Goal: Transaction & Acquisition: Book appointment/travel/reservation

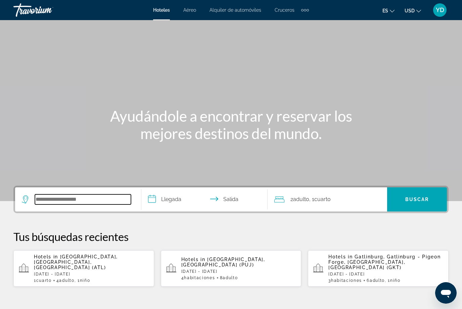
click at [90, 205] on input "Search hotel destination" at bounding box center [83, 200] width 96 height 10
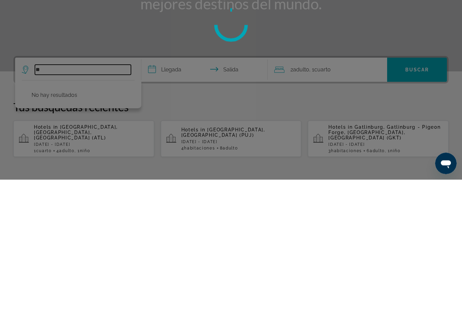
type input "*"
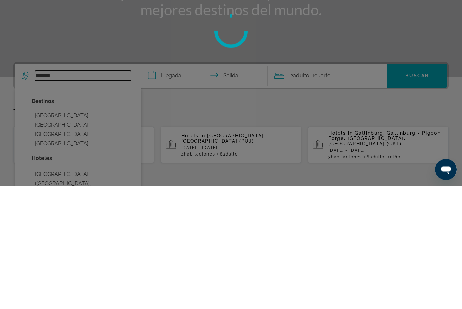
scroll to position [77, 0]
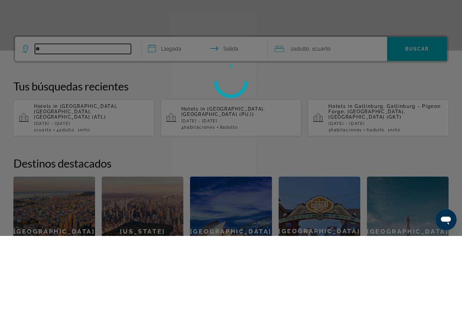
type input "*"
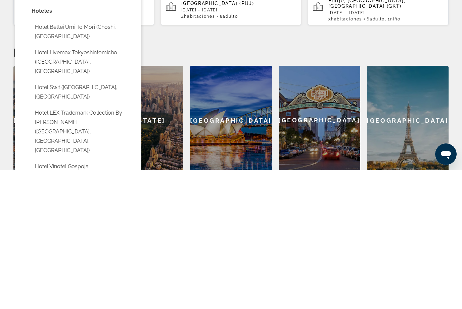
scroll to position [0, 0]
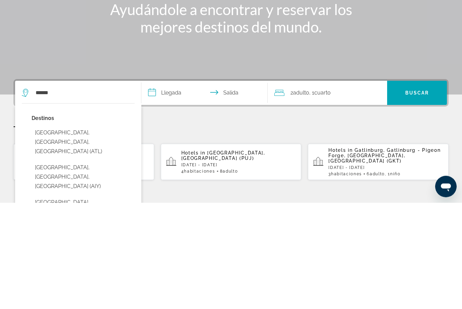
click at [106, 233] on button "[GEOGRAPHIC_DATA], [GEOGRAPHIC_DATA], [GEOGRAPHIC_DATA] (ATL)" at bounding box center [83, 249] width 103 height 32
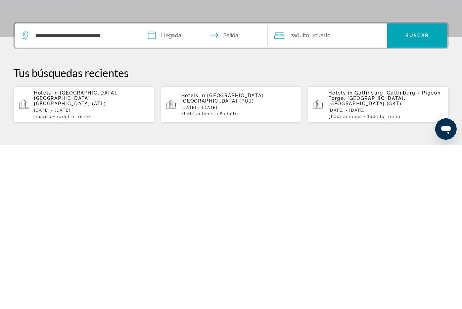
click at [174, 188] on input "**********" at bounding box center [205, 201] width 129 height 26
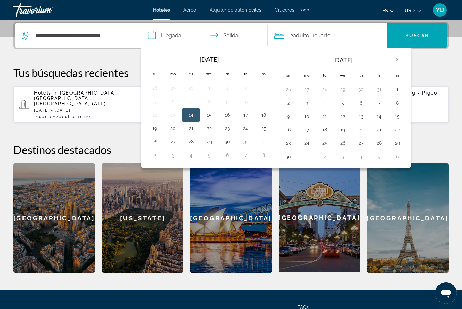
click at [397, 58] on th "Next month" at bounding box center [397, 59] width 18 height 15
click at [393, 64] on th "Next month" at bounding box center [397, 59] width 18 height 15
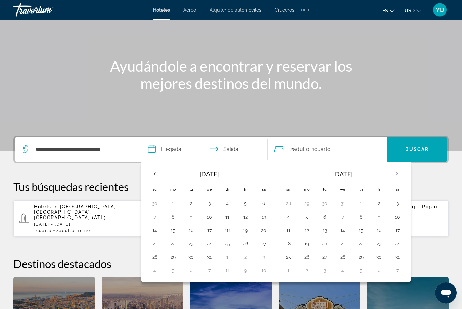
scroll to position [50, 0]
click at [264, 231] on button "20" at bounding box center [263, 230] width 11 height 9
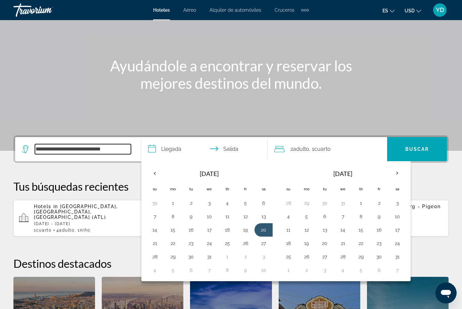
click at [122, 146] on input "**********" at bounding box center [83, 149] width 96 height 10
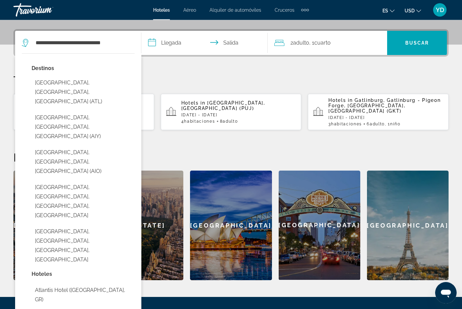
scroll to position [164, 0]
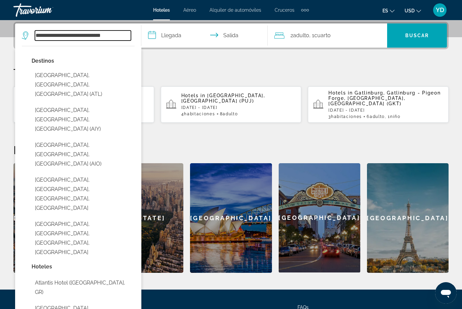
click at [123, 32] on input "**********" at bounding box center [83, 36] width 96 height 10
type input "**********"
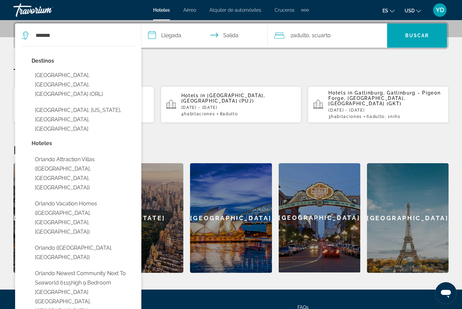
click at [99, 77] on button "[GEOGRAPHIC_DATA], [GEOGRAPHIC_DATA], [GEOGRAPHIC_DATA] (ORL)" at bounding box center [83, 85] width 103 height 32
type input "**********"
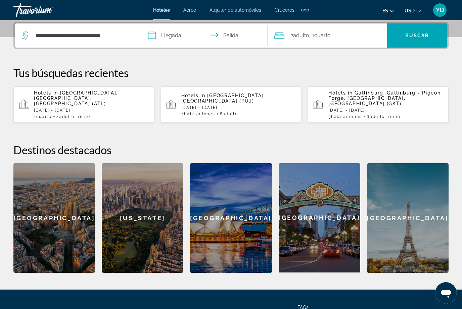
click at [186, 36] on input "**********" at bounding box center [205, 36] width 129 height 26
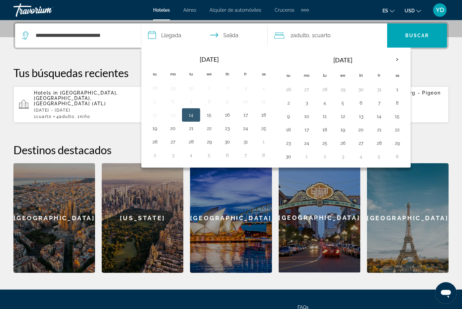
click at [397, 56] on th "Next month" at bounding box center [397, 59] width 18 height 15
click at [397, 115] on button "20" at bounding box center [397, 116] width 11 height 9
click at [291, 132] on button "21" at bounding box center [288, 129] width 11 height 9
type input "**********"
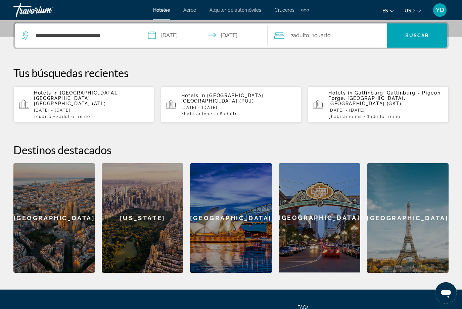
click at [347, 34] on div "2 Adulto Adulto , 1 Cuarto habitaciones" at bounding box center [330, 35] width 113 height 9
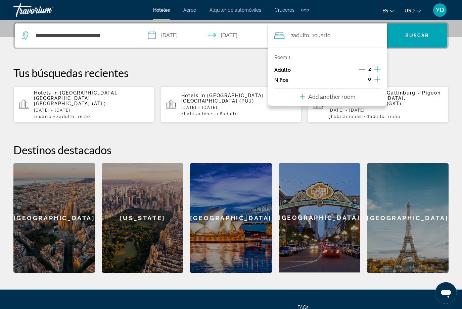
click at [375, 77] on icon "Increment children" at bounding box center [377, 80] width 6 height 8
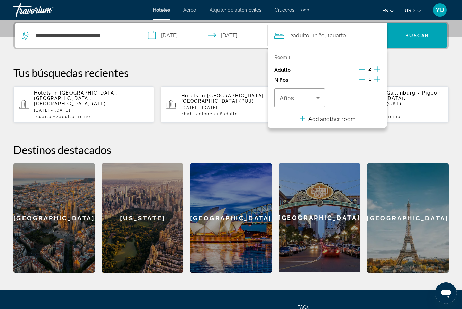
click at [313, 94] on span "Travelers: 2 adults, 1 child" at bounding box center [298, 98] width 37 height 8
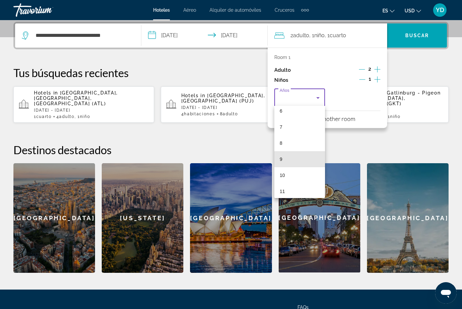
scroll to position [123, 0]
click at [294, 187] on mat-option "12" at bounding box center [299, 188] width 51 height 16
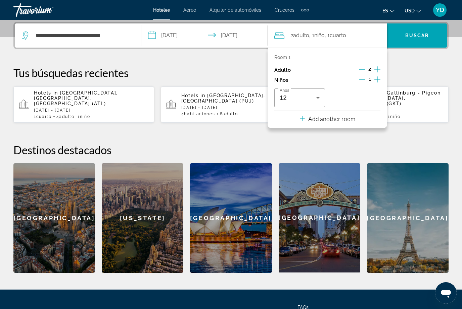
click at [355, 115] on p "Add another room" at bounding box center [331, 118] width 47 height 7
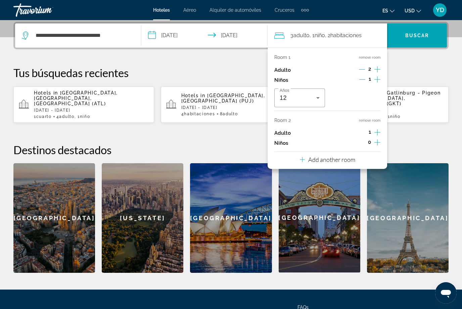
click at [378, 129] on icon "Increment adults" at bounding box center [377, 133] width 6 height 8
click at [422, 37] on span "Buscar" at bounding box center [417, 35] width 24 height 5
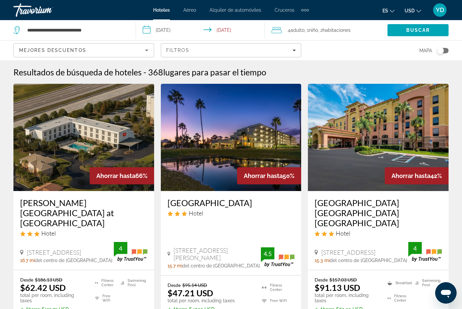
click at [119, 132] on img "Main content" at bounding box center [83, 137] width 141 height 107
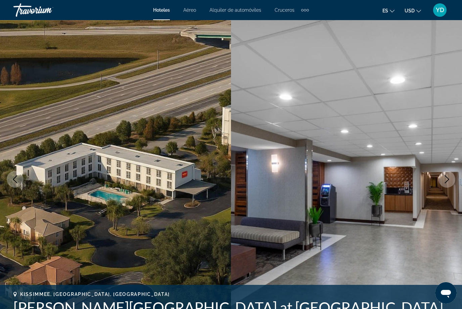
click at [444, 182] on icon "Next image" at bounding box center [447, 180] width 8 height 8
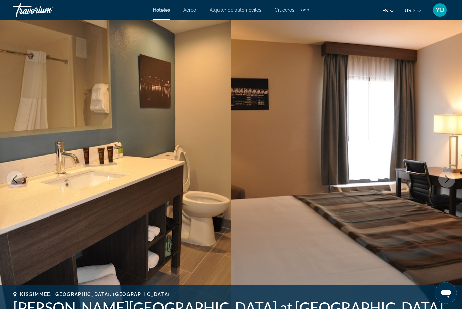
click at [445, 177] on icon "Next image" at bounding box center [447, 180] width 8 height 8
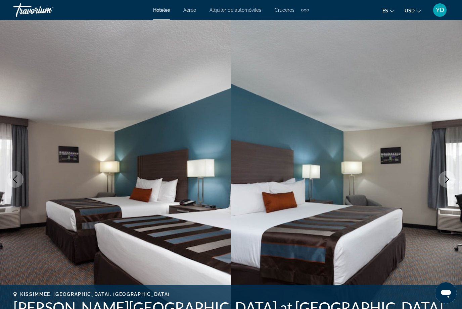
click at [448, 177] on icon "Next image" at bounding box center [447, 180] width 8 height 8
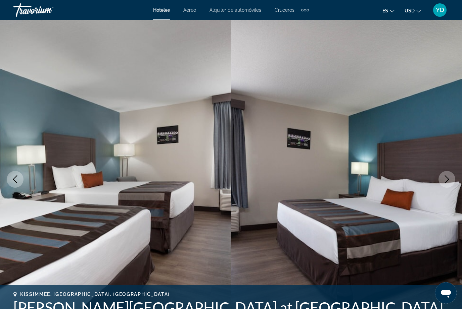
click at [443, 183] on icon "Next image" at bounding box center [447, 180] width 8 height 8
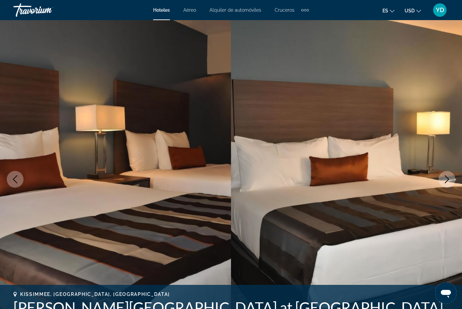
click at [447, 179] on icon "Next image" at bounding box center [447, 180] width 8 height 8
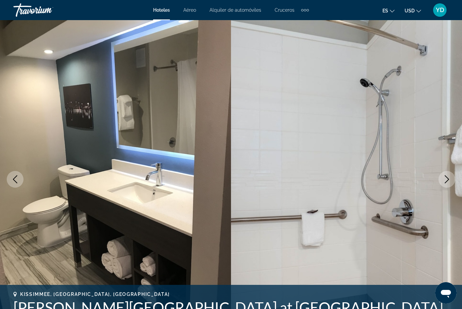
click at [448, 179] on icon "Next image" at bounding box center [447, 180] width 4 height 8
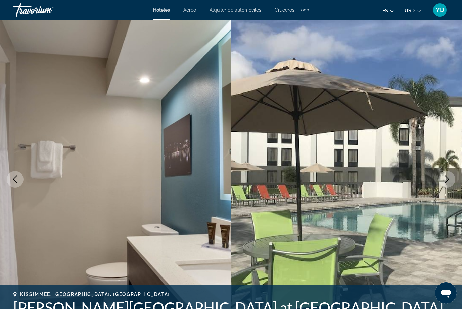
click at [448, 190] on img "Main content" at bounding box center [346, 179] width 231 height 319
click at [448, 182] on icon "Next image" at bounding box center [447, 180] width 8 height 8
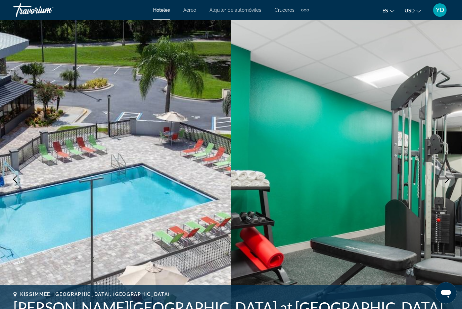
click at [447, 181] on icon "Next image" at bounding box center [447, 180] width 4 height 8
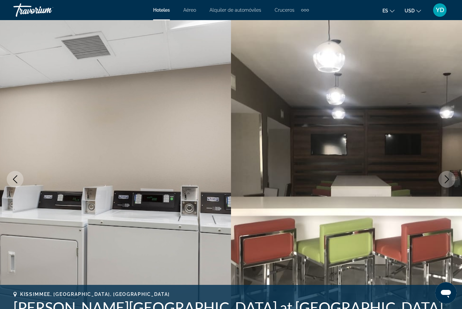
click at [443, 184] on button "Next image" at bounding box center [446, 179] width 17 height 17
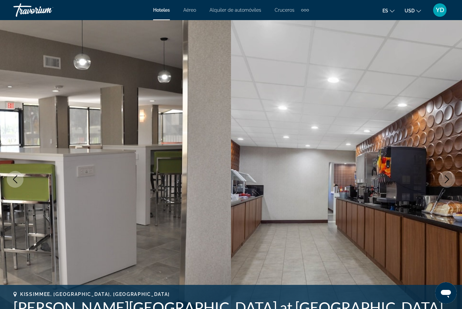
click at [448, 177] on icon "Next image" at bounding box center [447, 180] width 8 height 8
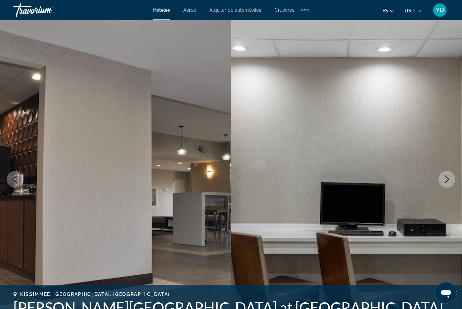
click at [452, 178] on button "Next image" at bounding box center [446, 179] width 17 height 17
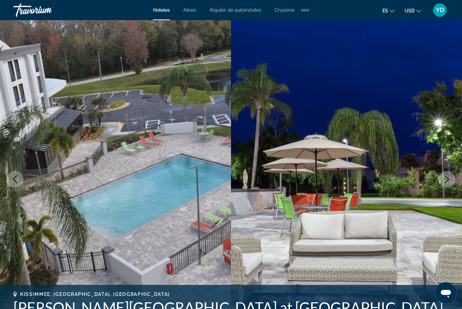
click at [452, 178] on button "Next image" at bounding box center [446, 179] width 17 height 17
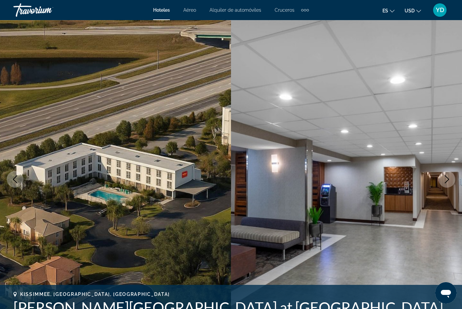
click at [445, 184] on button "Next image" at bounding box center [446, 179] width 17 height 17
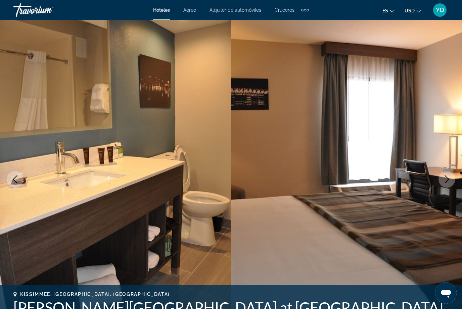
click at [441, 187] on img "Main content" at bounding box center [346, 179] width 231 height 319
click at [447, 185] on button "Next image" at bounding box center [446, 179] width 17 height 17
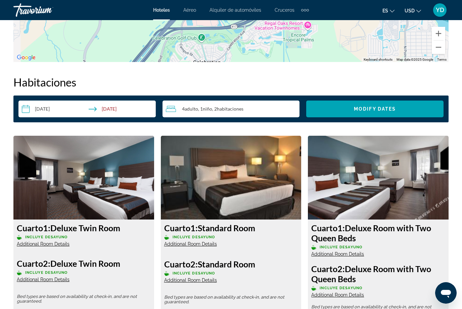
scroll to position [915, 0]
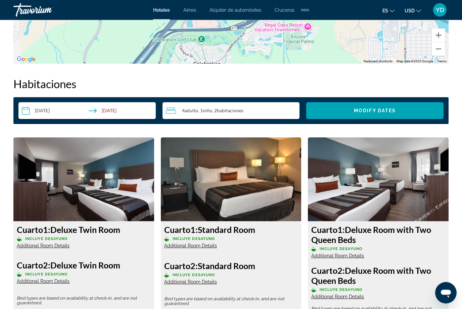
click at [429, 207] on img "Main content" at bounding box center [378, 180] width 141 height 84
click at [433, 196] on img "Main content" at bounding box center [378, 180] width 141 height 84
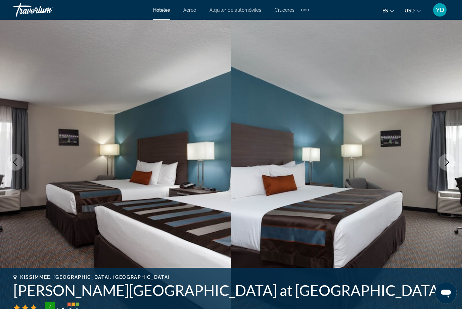
scroll to position [0, 0]
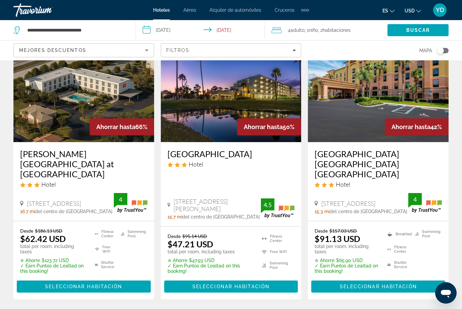
scroll to position [50, 0]
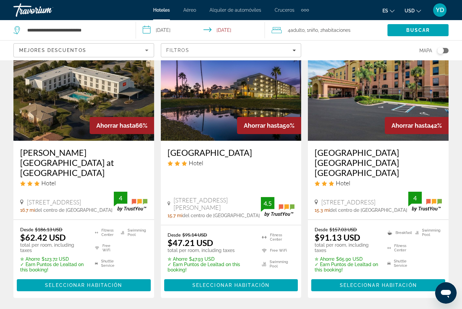
click at [251, 107] on img "Main content" at bounding box center [231, 87] width 141 height 107
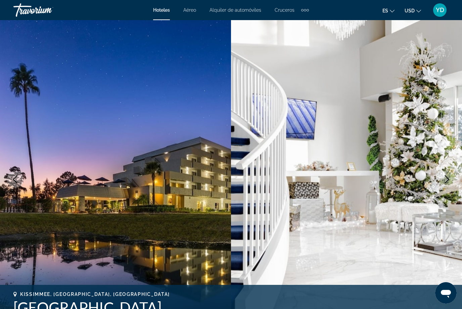
click at [446, 180] on icon "Next image" at bounding box center [447, 180] width 8 height 8
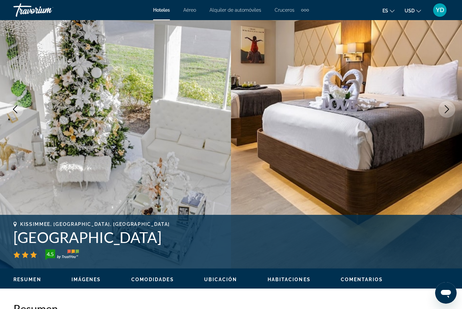
scroll to position [2, 0]
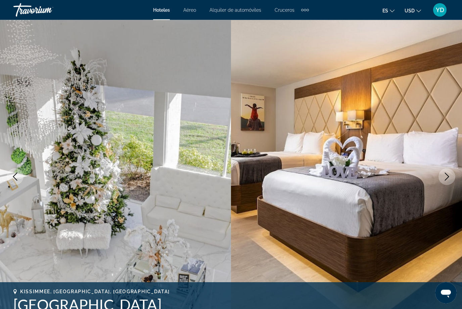
click at [446, 182] on button "Next image" at bounding box center [446, 177] width 17 height 17
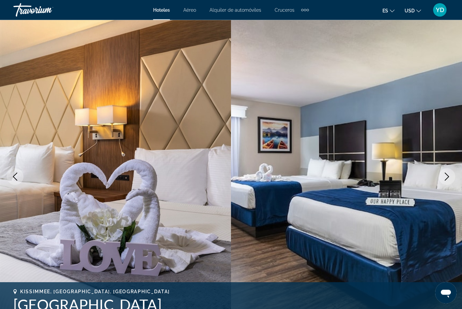
click at [447, 178] on icon "Next image" at bounding box center [447, 177] width 8 height 8
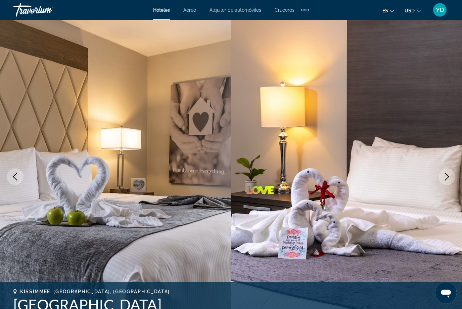
click at [447, 184] on button "Next image" at bounding box center [446, 177] width 17 height 17
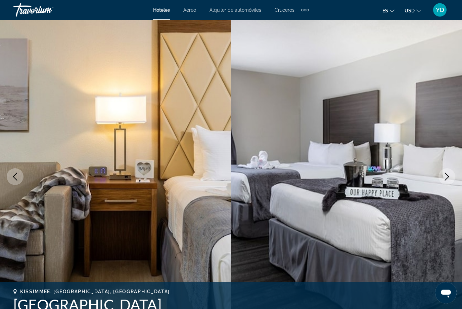
click at [442, 181] on button "Next image" at bounding box center [446, 177] width 17 height 17
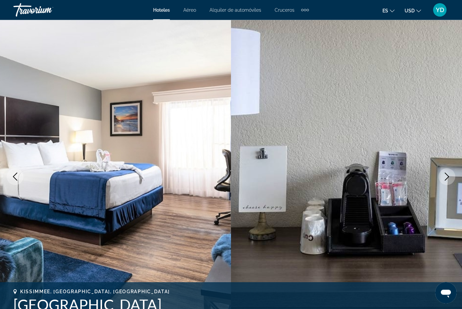
click at [442, 186] on img "Main content" at bounding box center [346, 177] width 231 height 319
click at [450, 180] on icon "Next image" at bounding box center [447, 177] width 8 height 8
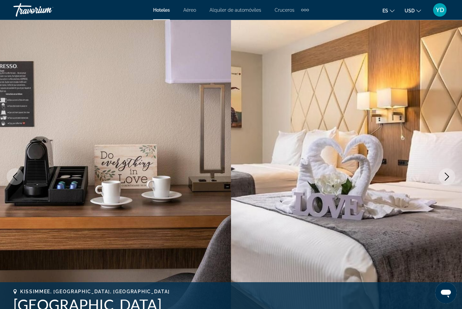
click at [449, 185] on button "Next image" at bounding box center [446, 177] width 17 height 17
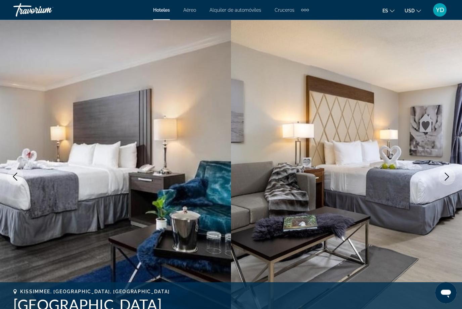
click at [450, 184] on button "Next image" at bounding box center [446, 177] width 17 height 17
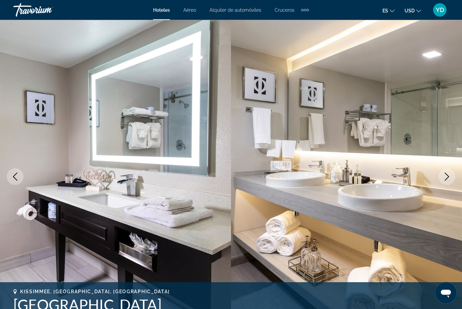
click at [449, 181] on icon "Next image" at bounding box center [447, 177] width 8 height 8
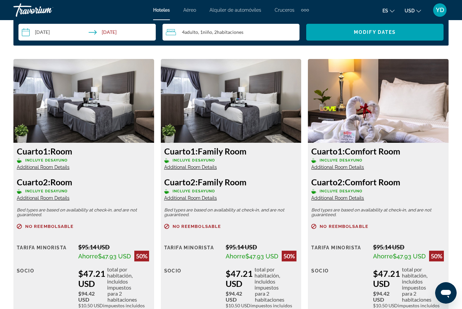
scroll to position [1008, 0]
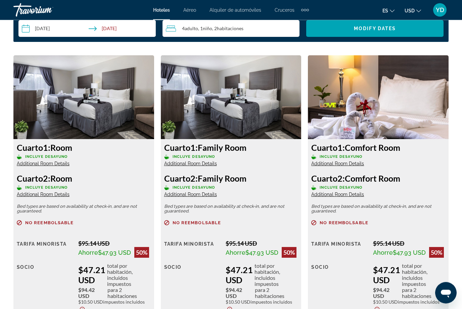
click at [117, 108] on img "Main content" at bounding box center [83, 98] width 141 height 84
click at [127, 126] on img "Main content" at bounding box center [83, 98] width 141 height 84
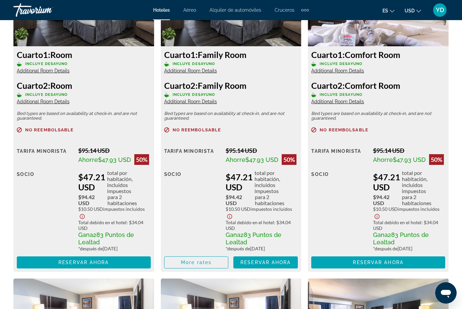
scroll to position [1114, 0]
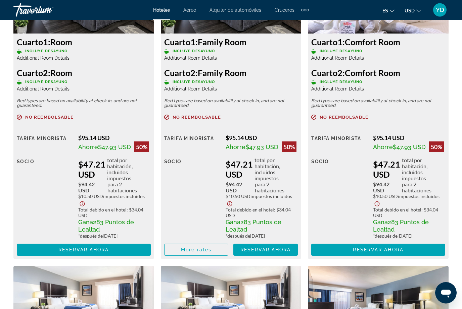
click at [134, 247] on span "Main content" at bounding box center [84, 250] width 134 height 16
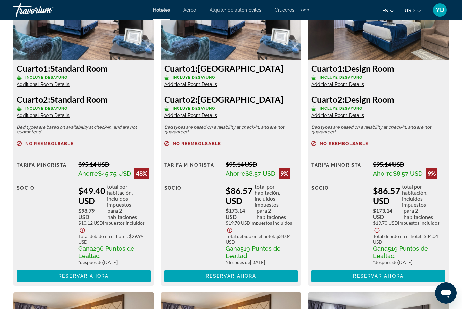
scroll to position [1410, 0]
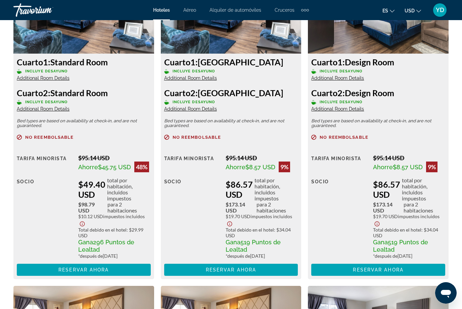
click at [123, 264] on span "Main content" at bounding box center [84, 270] width 134 height 16
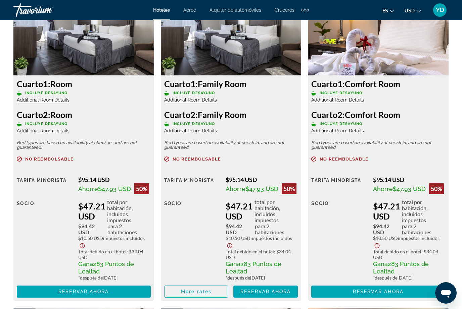
scroll to position [1074, 0]
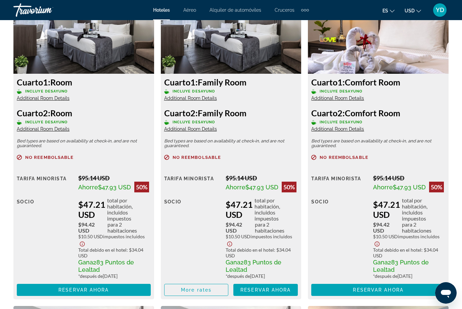
click at [135, 286] on span "Main content" at bounding box center [84, 290] width 134 height 16
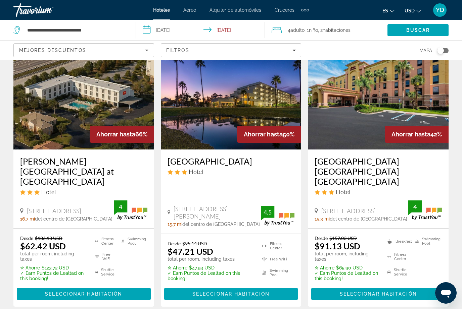
scroll to position [37, 0]
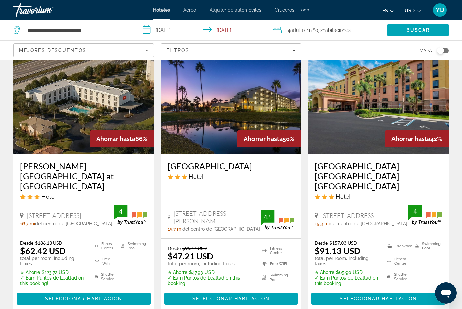
click at [106, 296] on span "Seleccionar habitación" at bounding box center [83, 298] width 77 height 5
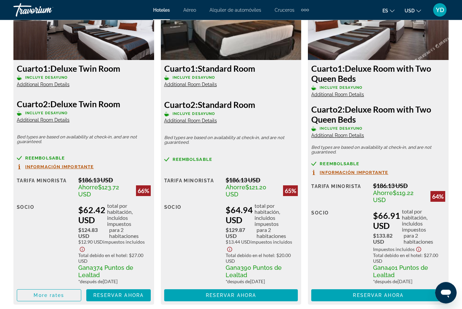
scroll to position [1079, 0]
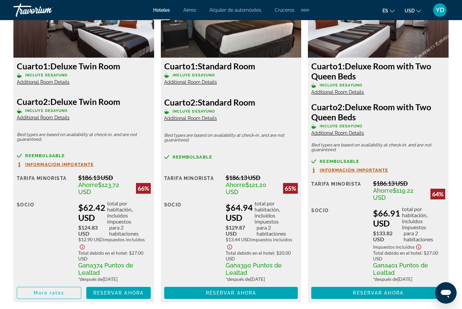
click at [131, 293] on span "Reservar ahora" at bounding box center [118, 293] width 50 height 5
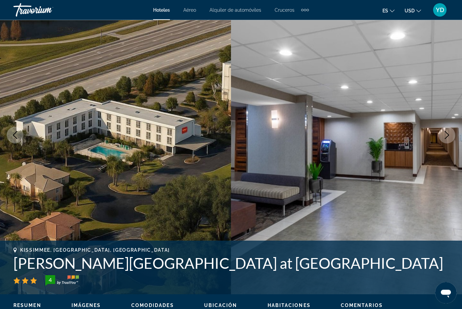
scroll to position [18, 0]
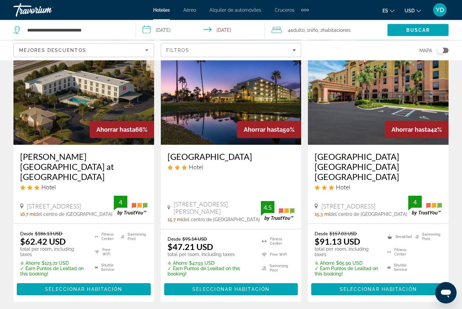
scroll to position [46, 0]
click at [260, 287] on span "Seleccionar habitación" at bounding box center [230, 289] width 77 height 5
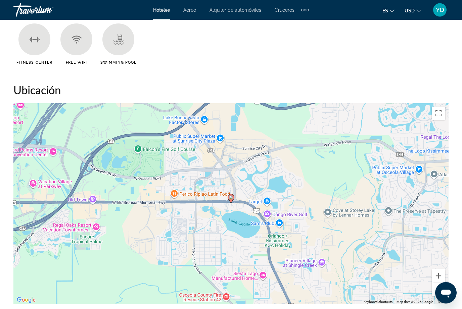
scroll to position [685, 0]
click at [434, 246] on div "To activate drag with keyboard, press Alt + Enter. Once in keyboard drag state,…" at bounding box center [230, 203] width 435 height 201
click at [430, 257] on div "To activate drag with keyboard, press Alt + Enter. Once in keyboard drag state,…" at bounding box center [230, 203] width 435 height 201
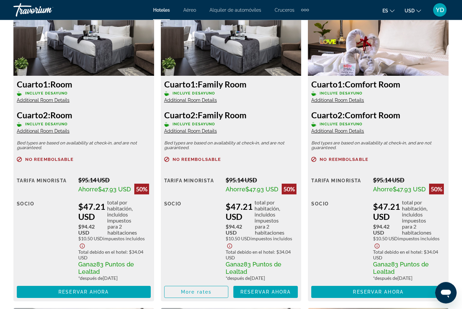
scroll to position [1072, 0]
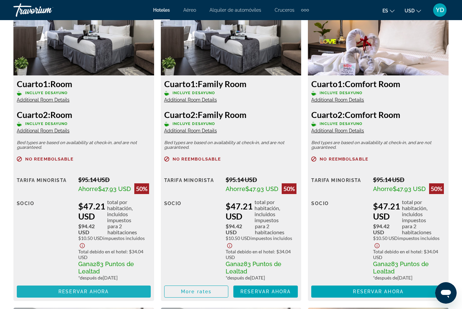
click at [137, 285] on span "Main content" at bounding box center [84, 292] width 134 height 16
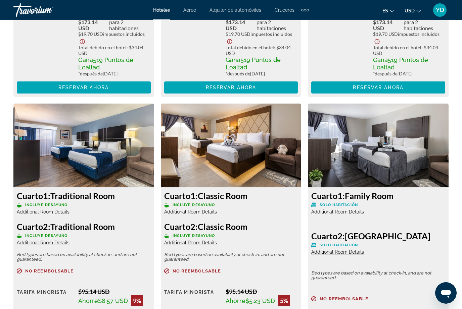
scroll to position [1903, 0]
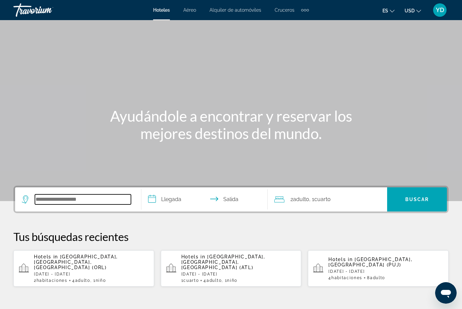
click at [95, 200] on input "Search hotel destination" at bounding box center [83, 200] width 96 height 10
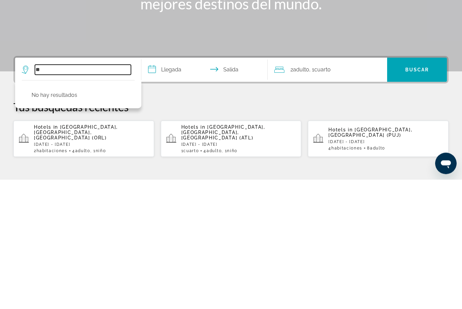
type input "*"
click at [47, 195] on input "**********" at bounding box center [83, 200] width 96 height 10
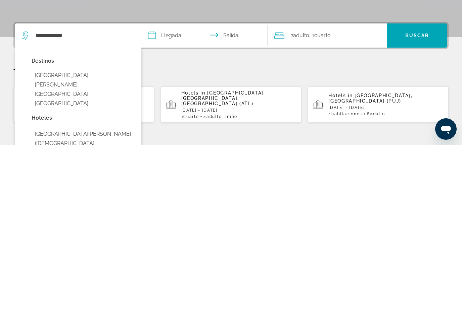
click at [95, 233] on button "St. Augustine, FL, United States" at bounding box center [83, 253] width 103 height 41
type input "**********"
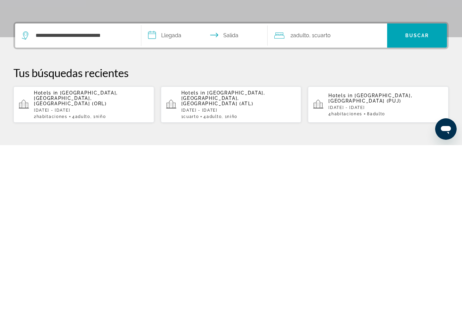
click at [186, 188] on input "**********" at bounding box center [205, 201] width 129 height 26
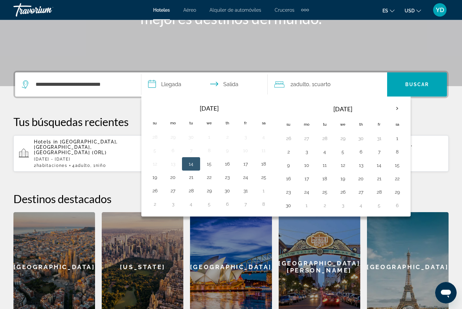
click at [399, 104] on th "Next month" at bounding box center [397, 109] width 18 height 15
click at [305, 178] on button "22" at bounding box center [306, 178] width 11 height 9
click at [288, 177] on button "21" at bounding box center [288, 178] width 11 height 9
type input "**********"
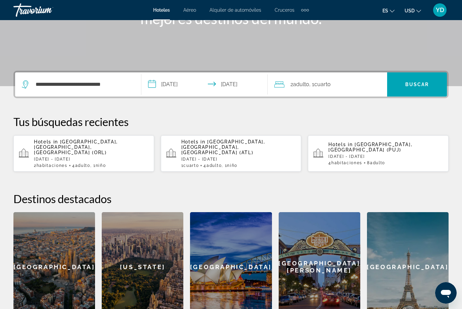
click at [362, 77] on div "2 Adulto Adulto , 1 Cuarto habitaciones" at bounding box center [330, 85] width 113 height 24
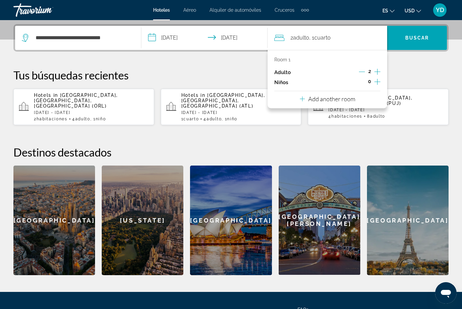
scroll to position [164, 0]
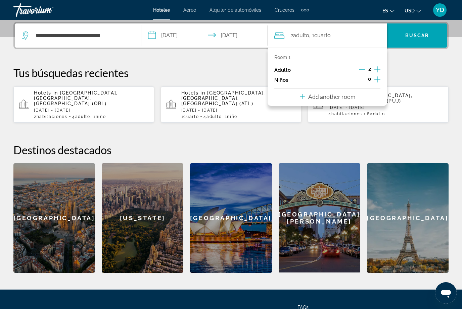
click at [376, 79] on icon "Increment children" at bounding box center [377, 80] width 6 height 8
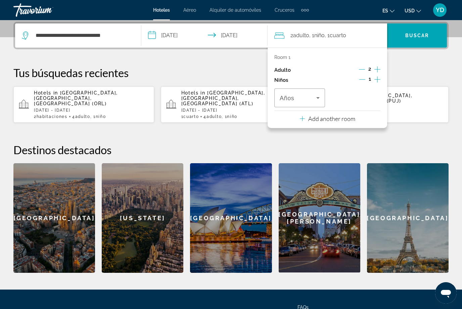
click at [316, 98] on icon "Travelers: 2 adults, 1 child" at bounding box center [318, 98] width 8 height 8
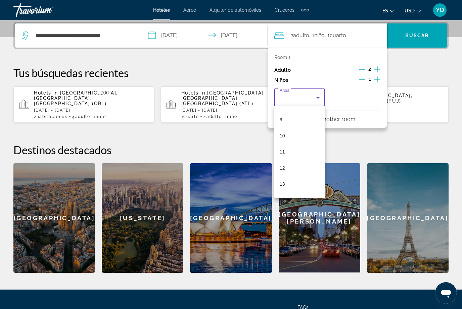
scroll to position [144, 0]
click at [294, 163] on mat-option "12" at bounding box center [299, 166] width 51 height 16
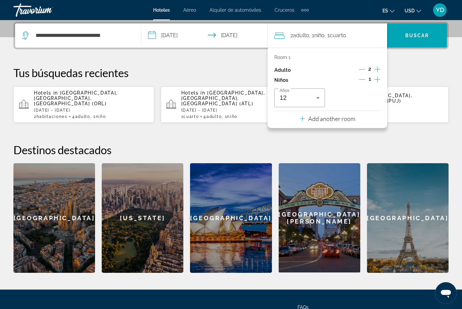
click at [341, 117] on p "Add another room" at bounding box center [331, 118] width 47 height 7
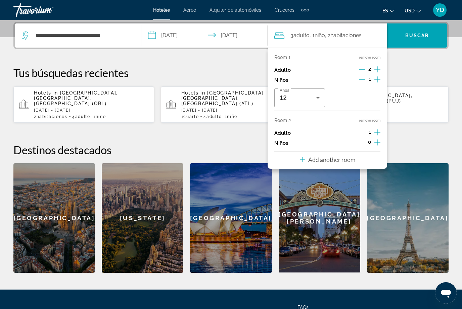
click at [375, 129] on icon "Increment adults" at bounding box center [377, 133] width 6 height 8
click at [418, 38] on span "Buscar" at bounding box center [417, 35] width 24 height 5
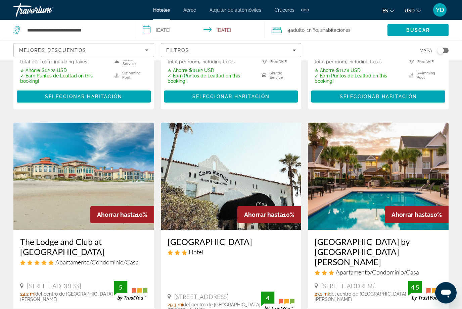
scroll to position [846, 0]
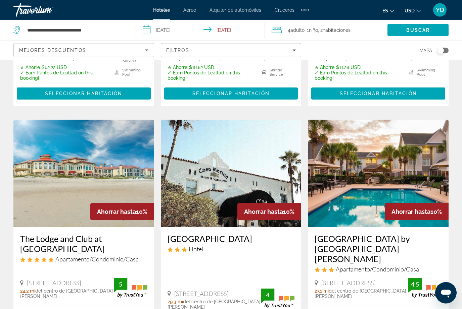
click at [419, 120] on img "Main content" at bounding box center [378, 173] width 141 height 107
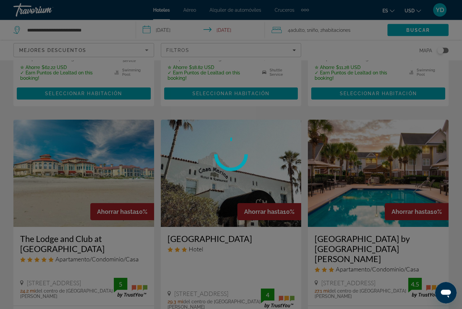
scroll to position [847, 0]
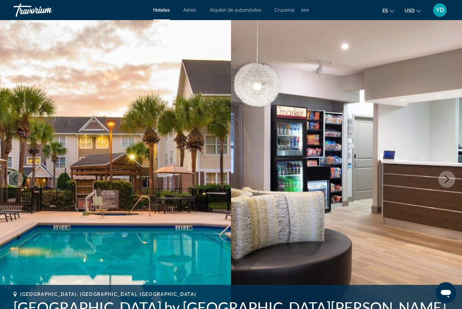
click at [444, 182] on icon "Next image" at bounding box center [447, 180] width 8 height 8
